Goal: Task Accomplishment & Management: Manage account settings

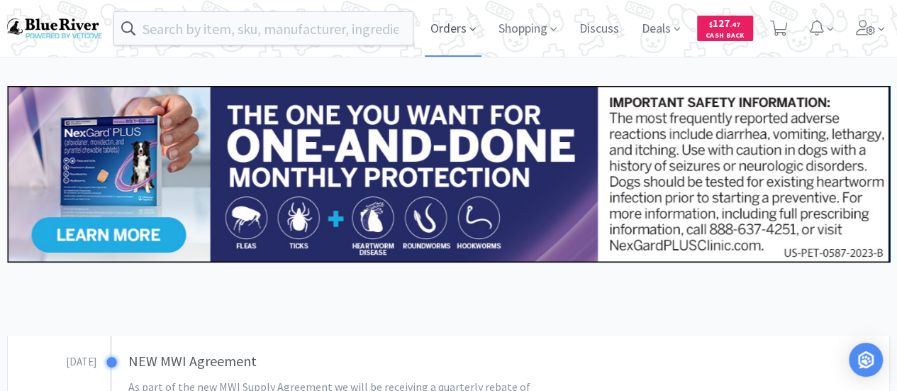
click at [460, 28] on span "Orders" at bounding box center [453, 28] width 57 height 57
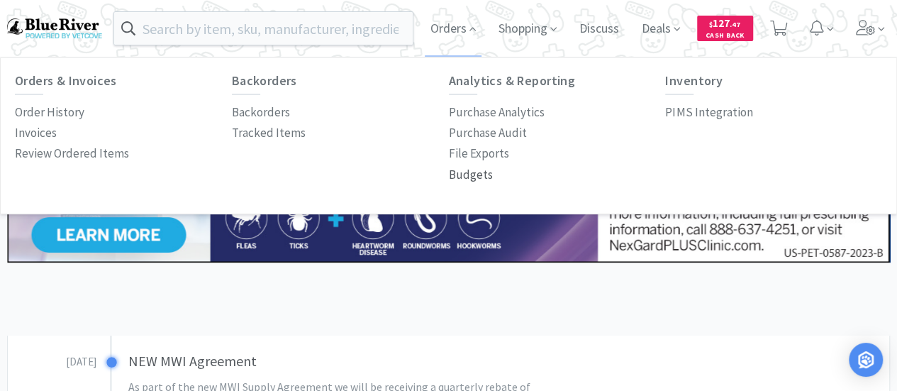
click at [459, 178] on p "Budgets" at bounding box center [471, 174] width 44 height 19
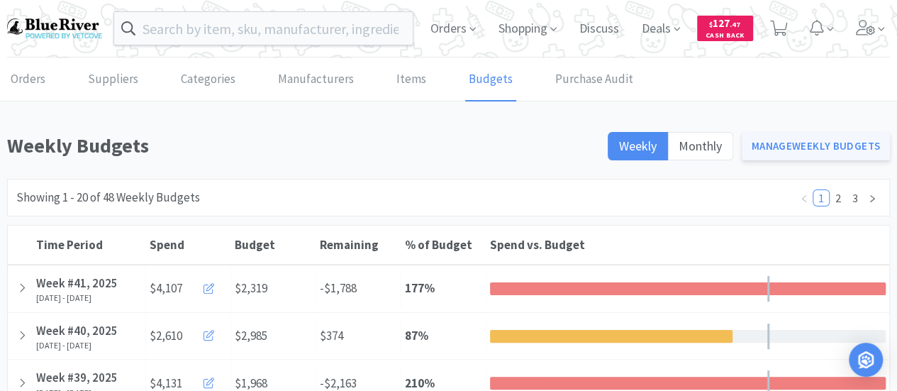
click at [789, 143] on link "Manage Weekly Budgets" at bounding box center [816, 146] width 149 height 28
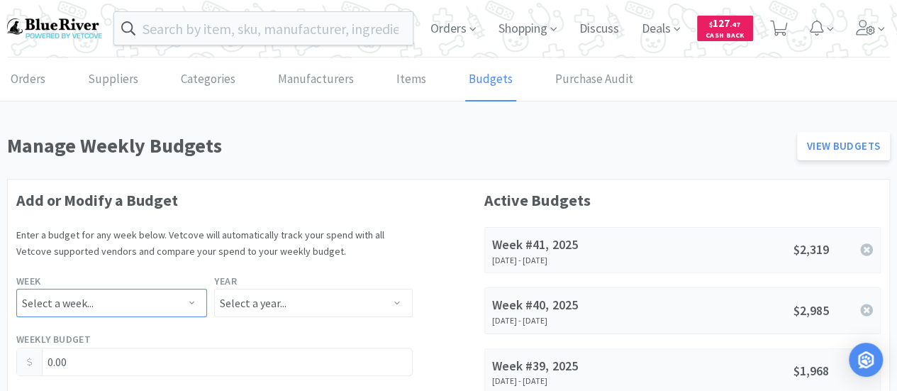
click at [157, 301] on select "Select a week... Week 1 (Dec 30th - Jan 5th) Week 2 (Jan 6th - Jan 12th) Week 3…" at bounding box center [111, 303] width 191 height 28
select select "42"
click at [16, 289] on select "Select a week... Week 1 (Dec 30th - Jan 5th) Week 2 (Jan 6th - Jan 12th) Week 3…" at bounding box center [111, 303] width 191 height 28
click at [238, 304] on select "Select a year... 2023 2024 2025 2026 2027 2028 2029 2030 2031 2032 2033 2034" at bounding box center [313, 303] width 198 height 28
select select "2025"
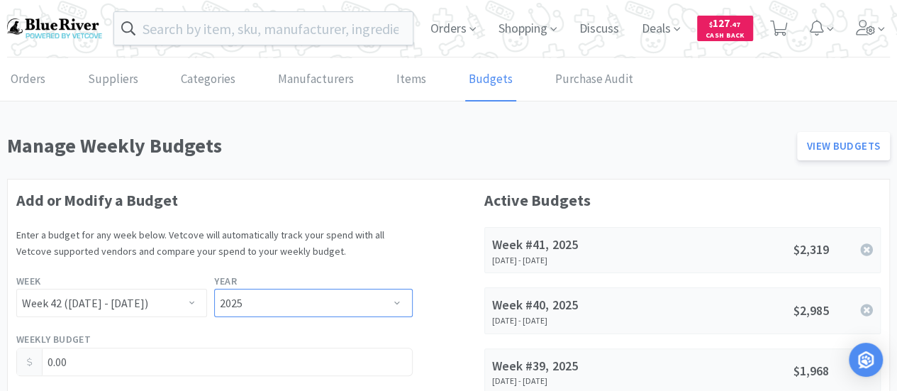
click at [214, 289] on select "Select a year... 2023 2024 2025 2026 2027 2028 2029 2030 2031 2032 2033 2034" at bounding box center [313, 303] width 198 height 28
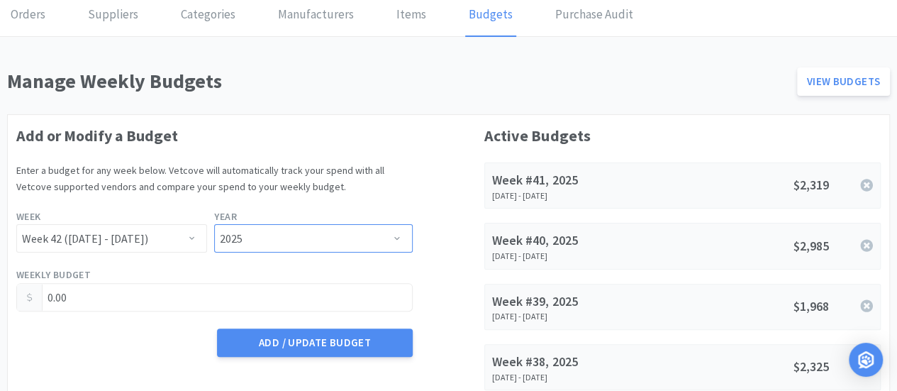
scroll to position [142, 0]
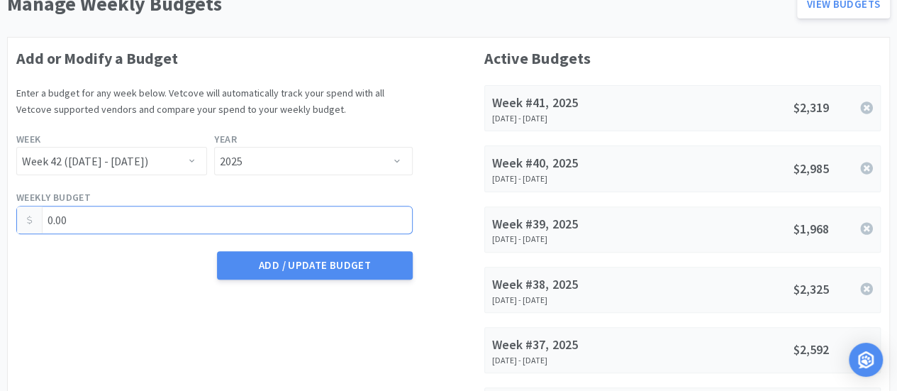
drag, startPoint x: 162, startPoint y: 218, endPoint x: 0, endPoint y: 226, distance: 162.6
type input "2,957.00"
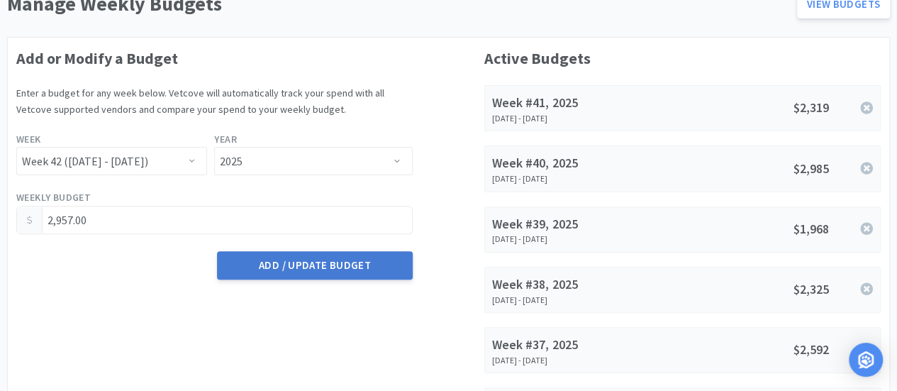
click at [291, 272] on button "Add / Update Budget" at bounding box center [314, 265] width 195 height 28
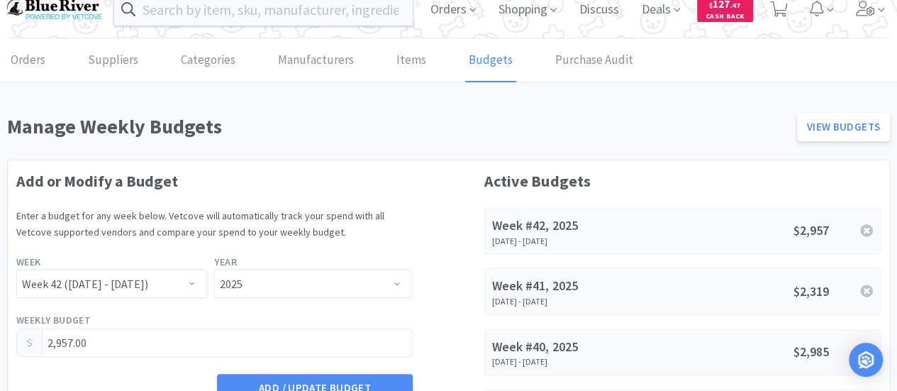
scroll to position [0, 0]
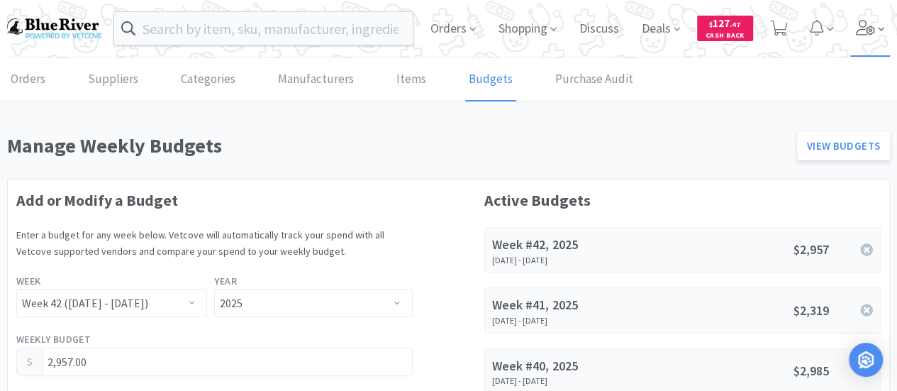
click at [872, 25] on icon at bounding box center [866, 28] width 20 height 16
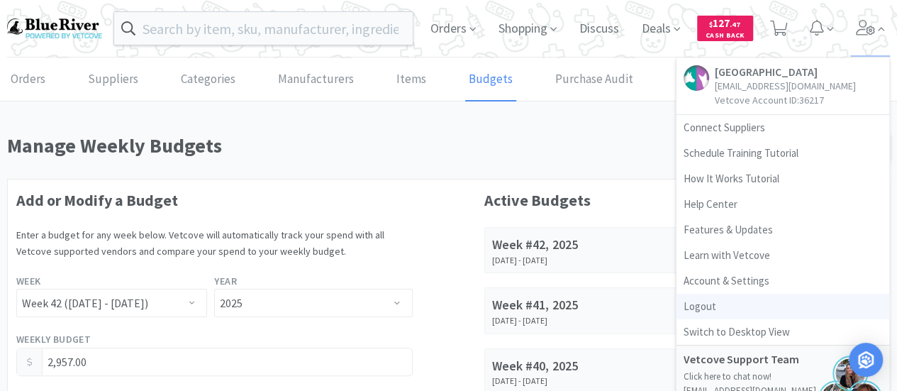
click at [709, 311] on link "Logout" at bounding box center [783, 307] width 213 height 26
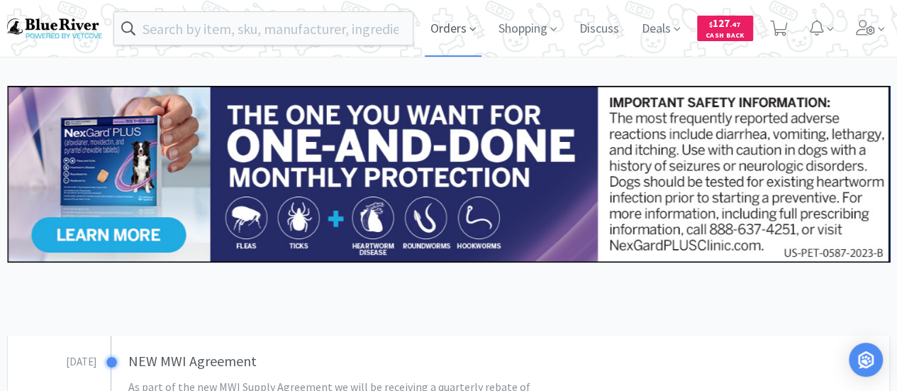
click at [450, 19] on span "Orders" at bounding box center [453, 28] width 57 height 57
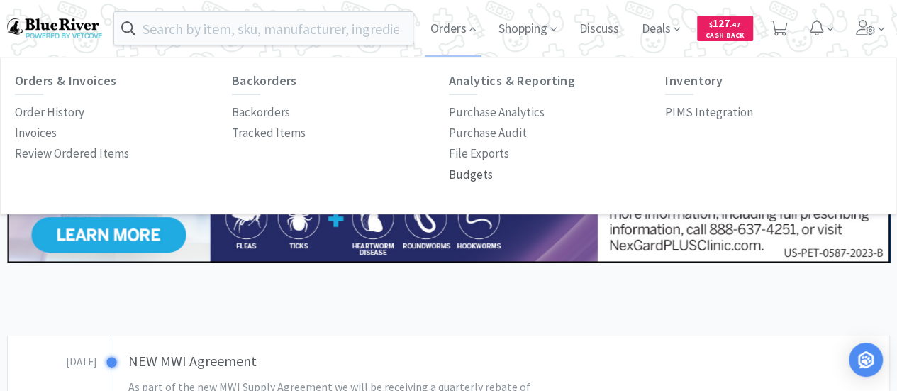
click at [464, 177] on p "Budgets" at bounding box center [471, 174] width 44 height 19
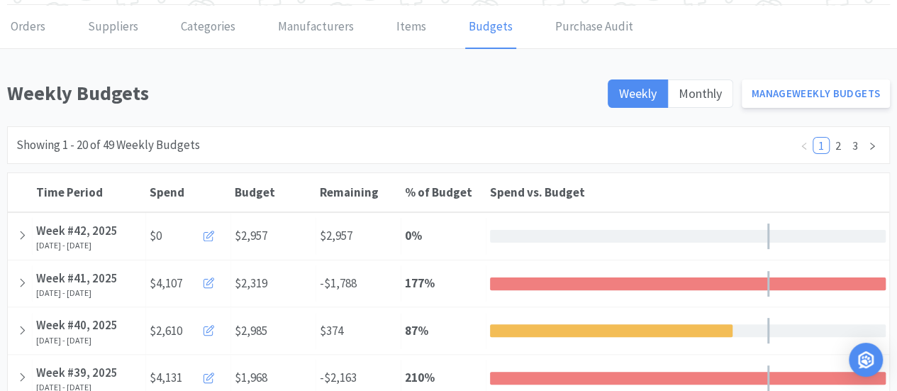
scroll to position [71, 0]
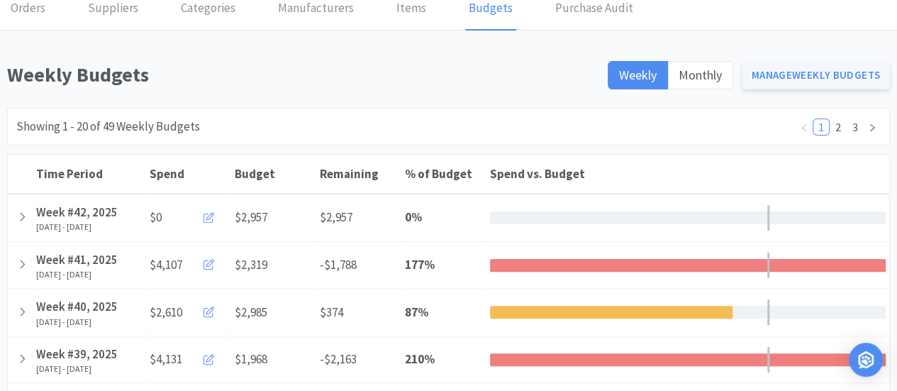
click at [773, 74] on link "Manage Weekly Budgets" at bounding box center [816, 75] width 149 height 28
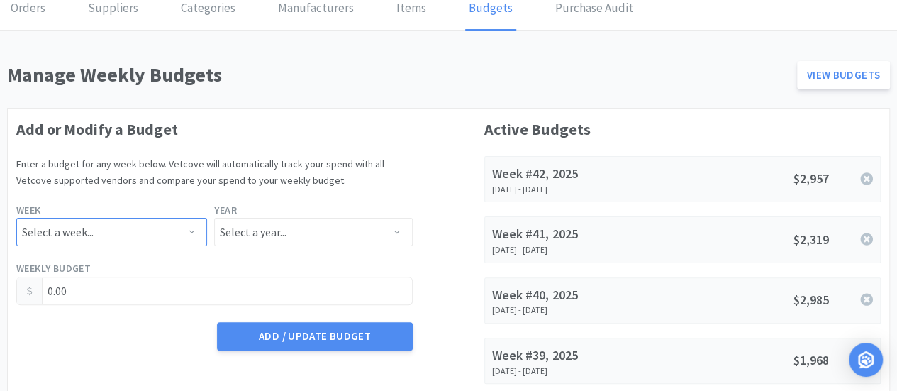
click at [102, 221] on select "Select a week... Week 1 (Dec 30th - Jan 5th) Week 2 (Jan 6th - Jan 12th) Week 3…" at bounding box center [111, 232] width 191 height 28
select select "42"
click at [16, 218] on select "Select a week... Week 1 (Dec 30th - Jan 5th) Week 2 (Jan 6th - Jan 12th) Week 3…" at bounding box center [111, 232] width 191 height 28
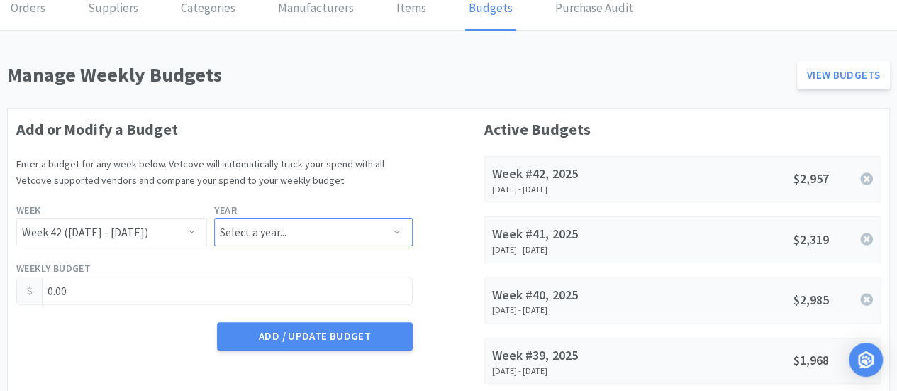
click at [274, 228] on select "Select a year... 2023 2024 2025 2026 2027 2028 2029 2030 2031 2032 2033 2034" at bounding box center [313, 232] width 198 height 28
select select "2025"
click at [214, 218] on select "Select a year... 2023 2024 2025 2026 2027 2028 2029 2030 2031 2032 2033 2034" at bounding box center [313, 232] width 198 height 28
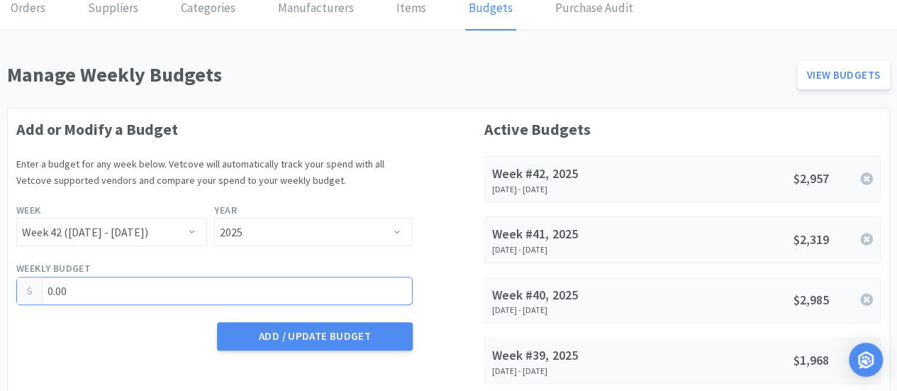
drag, startPoint x: 98, startPoint y: 283, endPoint x: 0, endPoint y: 284, distance: 97.9
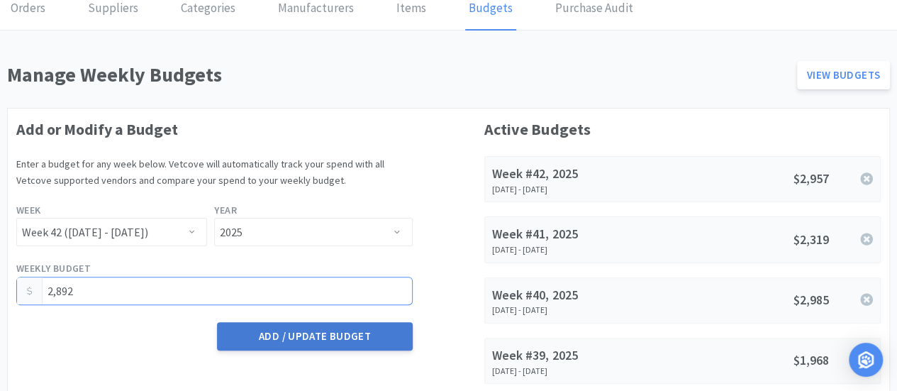
type input "2,892.00"
click at [323, 331] on button "Add / Update Budget" at bounding box center [314, 336] width 195 height 28
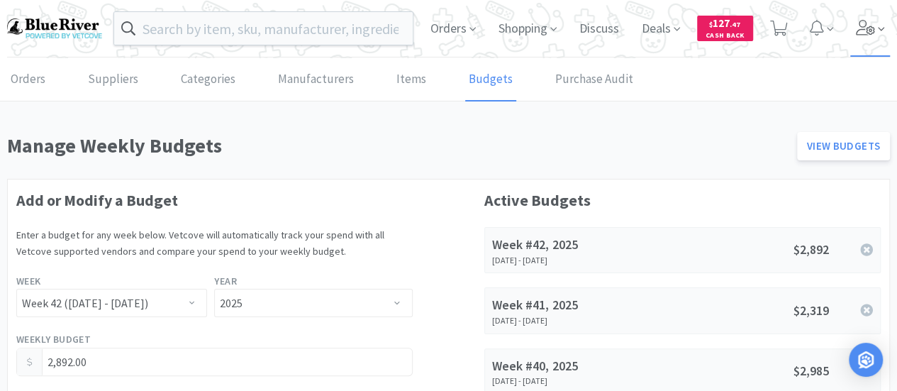
click at [876, 31] on span at bounding box center [870, 28] width 40 height 57
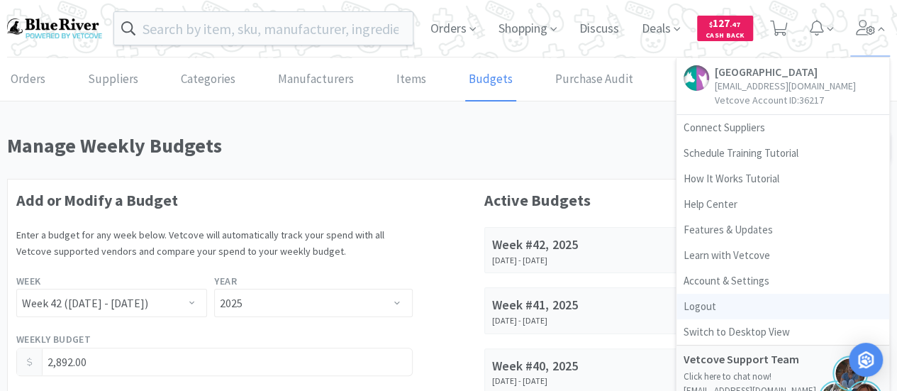
click at [701, 311] on link "Logout" at bounding box center [783, 307] width 213 height 26
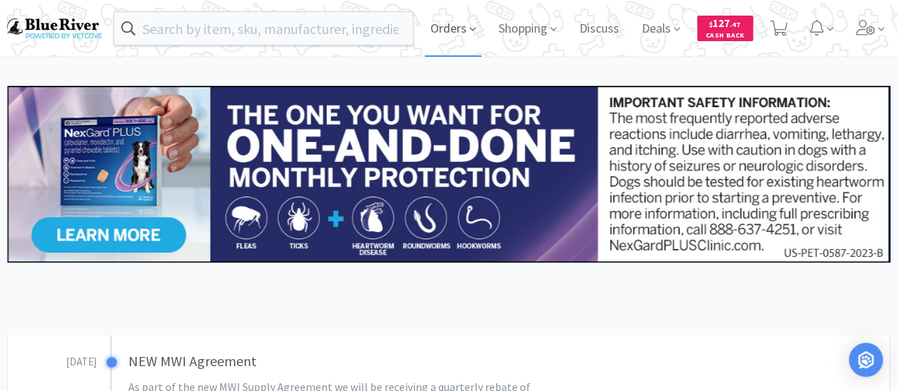
click at [446, 32] on span "Orders" at bounding box center [453, 28] width 57 height 57
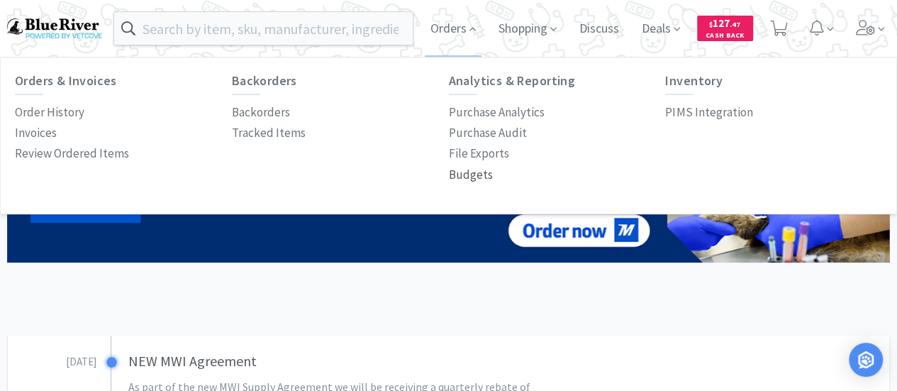
click at [472, 173] on p "Budgets" at bounding box center [471, 174] width 44 height 19
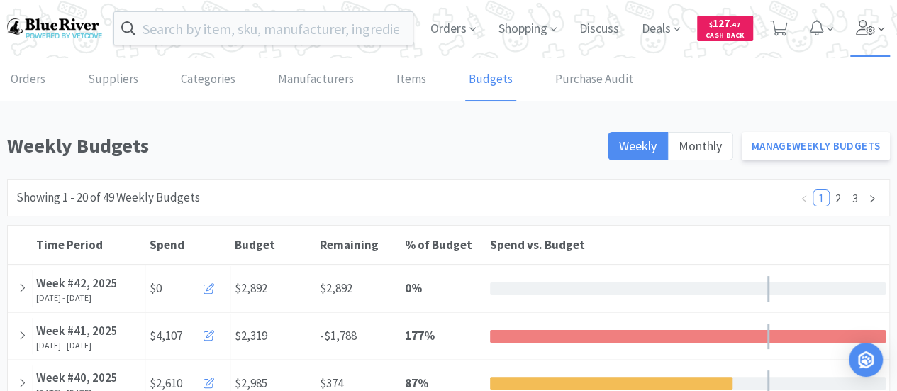
click at [874, 28] on icon at bounding box center [866, 28] width 20 height 16
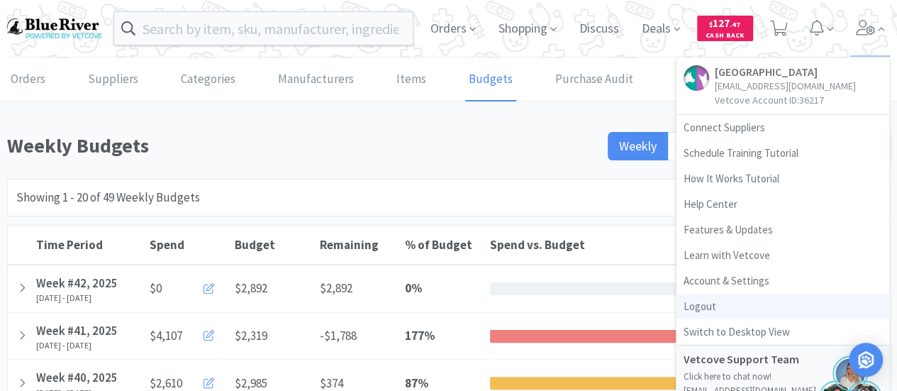
click at [706, 304] on link "Logout" at bounding box center [783, 307] width 213 height 26
